Goal: Use online tool/utility: Utilize a website feature to perform a specific function

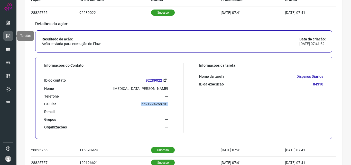
click at [5, 35] on link at bounding box center [8, 36] width 10 height 10
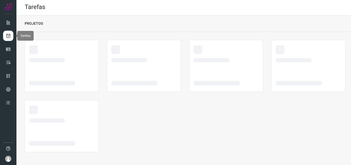
scroll to position [1, 0]
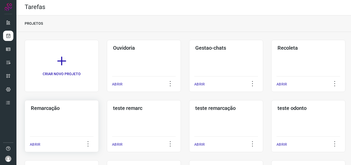
click at [58, 115] on div "Remarcação ABRIR" at bounding box center [62, 126] width 74 height 52
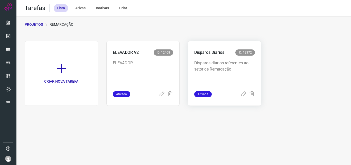
click at [230, 66] on p "Disparos diarios referentes ao setor de Remacação" at bounding box center [224, 73] width 61 height 26
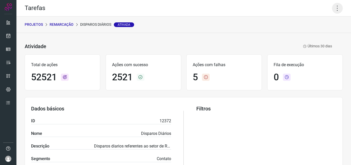
click at [333, 9] on icon at bounding box center [337, 8] width 11 height 11
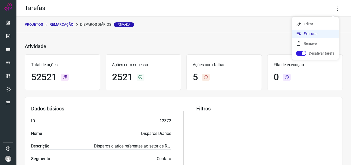
click at [314, 34] on li "Executar" at bounding box center [315, 34] width 47 height 8
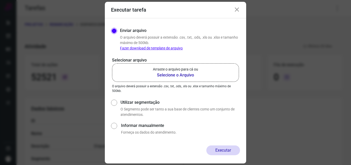
click at [180, 76] on b "Selecione o Arquivo" at bounding box center [175, 75] width 45 height 6
click at [0, 0] on input "Arraste o arquivo para cá ou Selecione o Arquivo" at bounding box center [0, 0] width 0 height 0
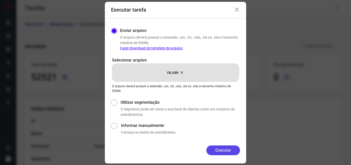
click at [224, 148] on button "Executar" at bounding box center [223, 150] width 34 height 10
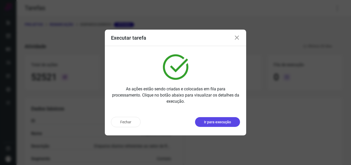
click at [209, 121] on p "Ir para execução" at bounding box center [217, 121] width 27 height 5
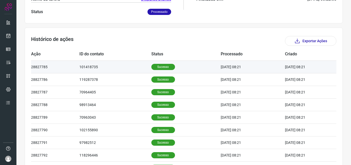
scroll to position [128, 0]
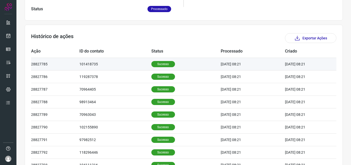
click at [154, 67] on p "Sucesso" at bounding box center [163, 64] width 24 height 6
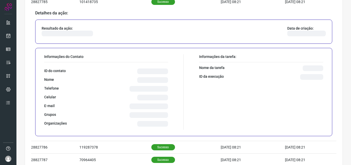
scroll to position [205, 0]
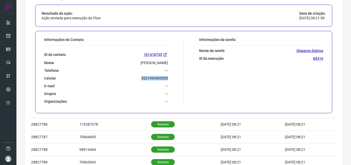
drag, startPoint x: 140, startPoint y: 78, endPoint x: 168, endPoint y: 80, distance: 28.1
click at [168, 80] on div "Informações do Contato: ID do contato 101418735 Nome [PERSON_NAME] Telefone ---…" at bounding box center [113, 71] width 142 height 69
copy p "5521999495055"
click at [11, 35] on link at bounding box center [8, 36] width 10 height 10
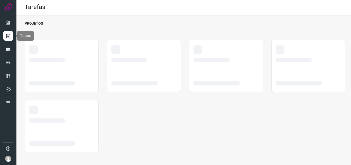
scroll to position [1, 0]
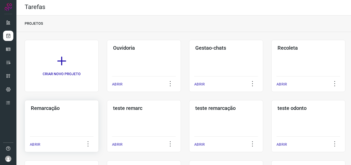
click at [73, 112] on div "Remarcação ABRIR" at bounding box center [62, 126] width 74 height 52
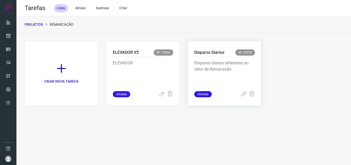
click at [207, 55] on p "Disparos Diários" at bounding box center [209, 52] width 30 height 6
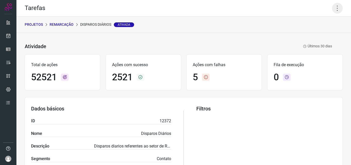
click at [335, 6] on icon at bounding box center [337, 8] width 11 height 11
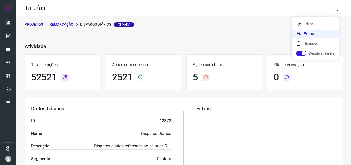
click at [315, 33] on li "Executar" at bounding box center [315, 34] width 47 height 8
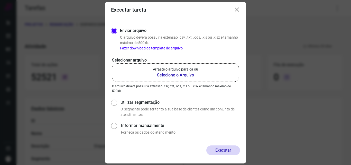
click at [164, 74] on b "Selecione o Arquivo" at bounding box center [175, 75] width 45 height 6
click at [0, 0] on input "Arraste o arquivo para cá ou Selecione o Arquivo" at bounding box center [0, 0] width 0 height 0
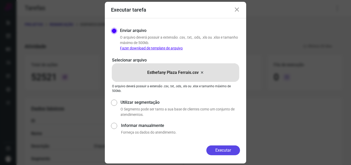
click at [220, 148] on button "Executar" at bounding box center [223, 150] width 34 height 10
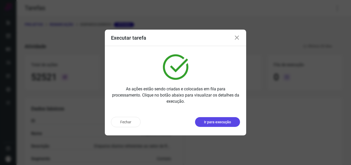
click at [230, 118] on button "Ir para execução" at bounding box center [217, 122] width 45 height 10
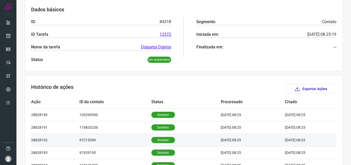
scroll to position [103, 0]
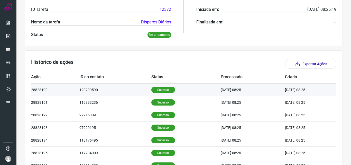
click at [160, 93] on td "Sucesso" at bounding box center [186, 89] width 70 height 13
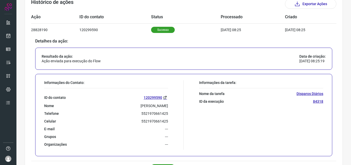
scroll to position [180, 0]
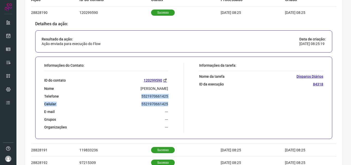
drag, startPoint x: 139, startPoint y: 95, endPoint x: 166, endPoint y: 98, distance: 26.6
click at [166, 98] on div "ID do contato 120299590 Nome [PERSON_NAME] Telefone 5521970661425 Celular [PHON…" at bounding box center [106, 100] width 124 height 58
click at [163, 97] on p "5521970661425" at bounding box center [154, 96] width 27 height 5
click at [143, 94] on p "5521970661425" at bounding box center [154, 96] width 27 height 5
click at [141, 106] on div "ID do contato 120299590 Nome [PERSON_NAME] Telefone 5521970661425 Celular [PHON…" at bounding box center [106, 100] width 124 height 58
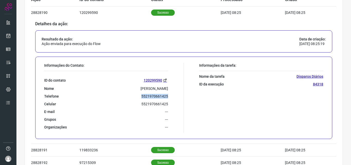
drag, startPoint x: 141, startPoint y: 97, endPoint x: 166, endPoint y: 96, distance: 25.2
click at [166, 96] on div "Informações do Contato: ID do contato 120299590 Nome [PERSON_NAME] Telefone 552…" at bounding box center [113, 97] width 142 height 69
copy p "5521970661425"
click at [6, 37] on icon at bounding box center [8, 35] width 5 height 5
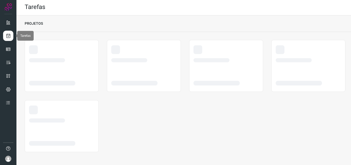
scroll to position [1, 0]
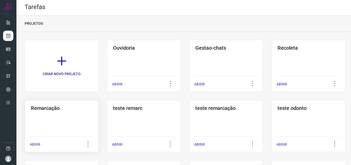
click at [62, 115] on div "Remarcação ABRIR" at bounding box center [62, 126] width 74 height 52
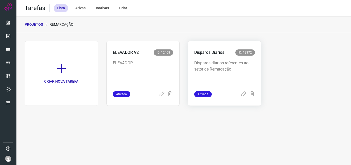
click at [232, 62] on p "Disparos diarios referentes ao setor de Remacação" at bounding box center [224, 73] width 61 height 26
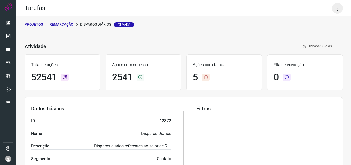
click at [335, 11] on icon at bounding box center [337, 8] width 11 height 11
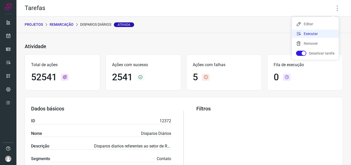
click at [320, 32] on li "Executar" at bounding box center [315, 34] width 47 height 8
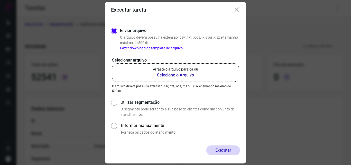
click at [180, 74] on b "Selecione o Arquivo" at bounding box center [175, 75] width 45 height 6
click at [0, 0] on input "Arraste o arquivo para cá ou Selecione o Arquivo" at bounding box center [0, 0] width 0 height 0
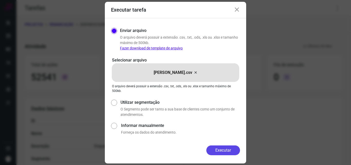
click at [218, 149] on button "Executar" at bounding box center [223, 150] width 34 height 10
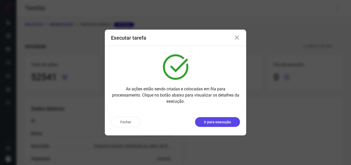
click at [222, 125] on button "Ir para execução" at bounding box center [217, 122] width 45 height 10
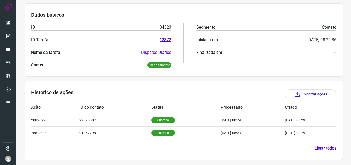
scroll to position [72, 0]
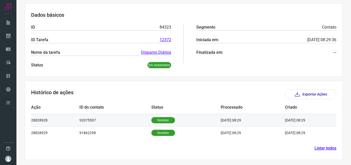
click at [159, 118] on p "Sucesso" at bounding box center [163, 120] width 24 height 6
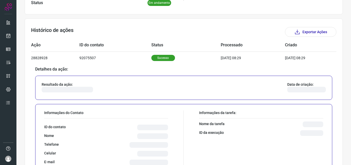
scroll to position [154, 0]
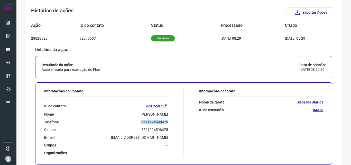
drag, startPoint x: 140, startPoint y: 122, endPoint x: 166, endPoint y: 124, distance: 26.2
click at [166, 124] on div "Informações do Contato: ID do contato 92075507 Nome [PERSON_NAME] Telefone 5521…" at bounding box center [113, 123] width 142 height 69
copy p "5521994598475"
click at [10, 39] on link at bounding box center [8, 36] width 10 height 10
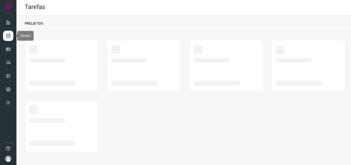
scroll to position [1, 0]
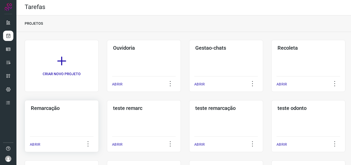
click at [64, 109] on h3 "Remarcação" at bounding box center [62, 108] width 62 height 6
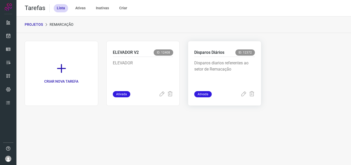
click at [246, 80] on p "Disparos diarios referentes ao setor de Remacação" at bounding box center [224, 73] width 61 height 26
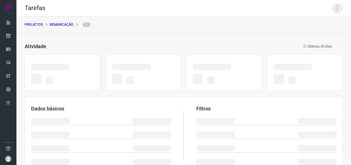
click at [333, 11] on icon at bounding box center [337, 8] width 11 height 11
click at [333, 8] on icon at bounding box center [337, 8] width 11 height 11
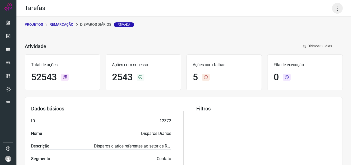
click at [332, 13] on icon at bounding box center [337, 8] width 11 height 11
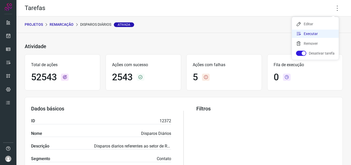
click at [311, 33] on li "Executar" at bounding box center [315, 34] width 47 height 8
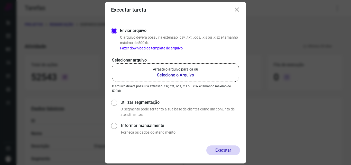
click at [181, 76] on b "Selecione o Arquivo" at bounding box center [175, 75] width 45 height 6
click at [0, 0] on input "Arraste o arquivo para cá ou Selecione o Arquivo" at bounding box center [0, 0] width 0 height 0
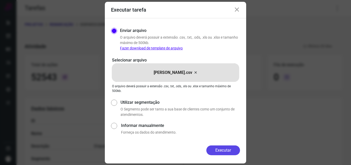
click at [232, 149] on button "Executar" at bounding box center [223, 150] width 34 height 10
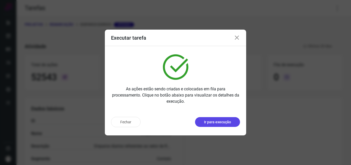
click at [218, 122] on p "Ir para execução" at bounding box center [217, 121] width 27 height 5
